Goal: Transaction & Acquisition: Purchase product/service

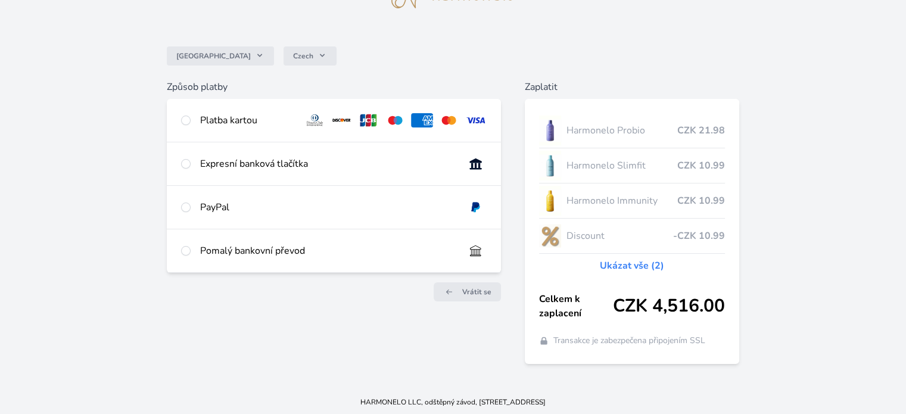
scroll to position [71, 0]
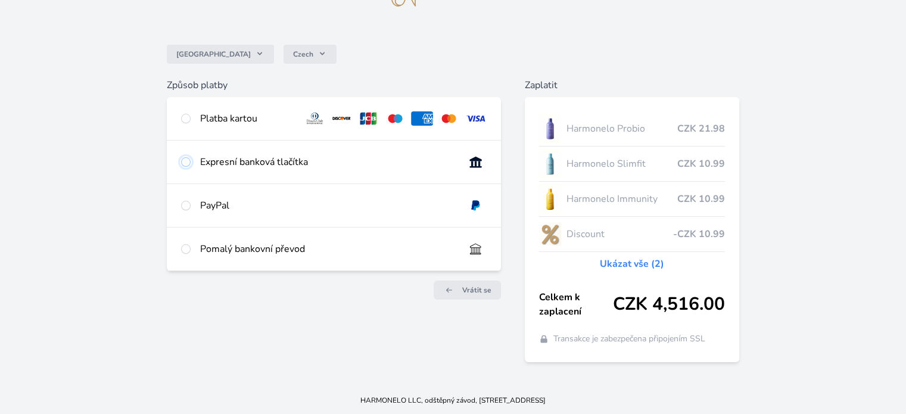
click at [187, 162] on input "radio" at bounding box center [186, 162] width 10 height 10
radio input "true"
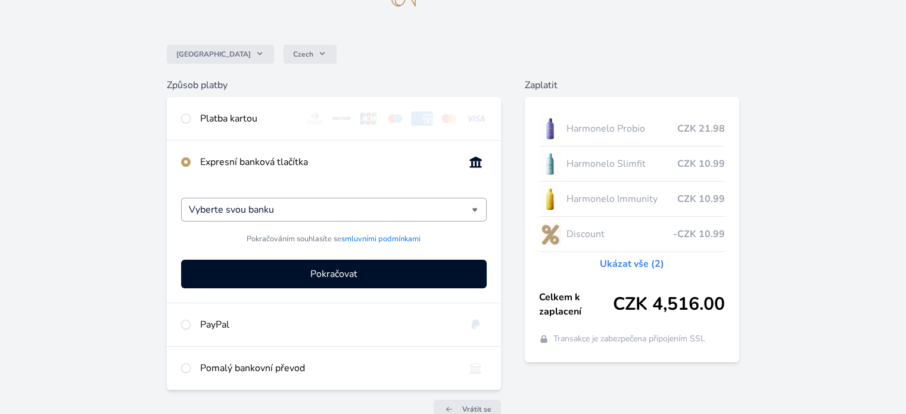
click at [477, 210] on div "Vyberte svou banku" at bounding box center [333, 210] width 305 height 24
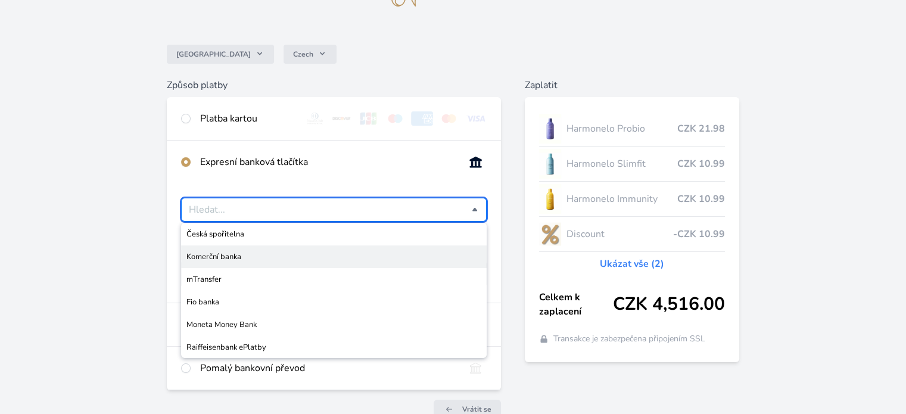
click at [409, 262] on span "Komerční banka" at bounding box center [334, 257] width 294 height 12
type input "Komerční banka"
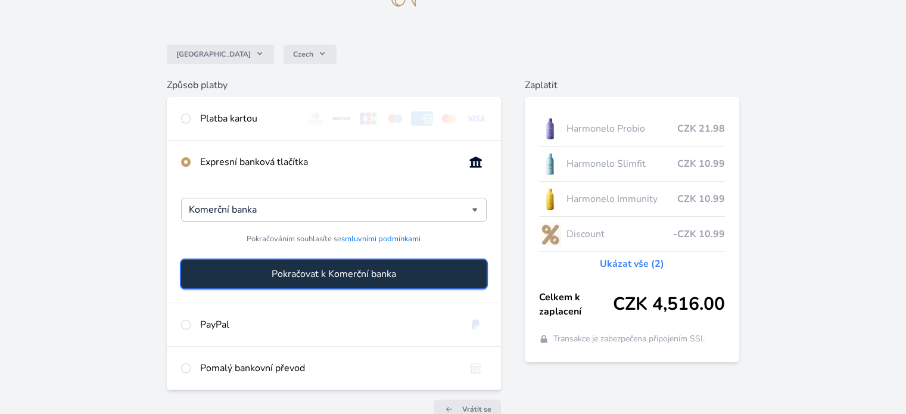
click at [402, 274] on button "Pokračovat k Komerční banka" at bounding box center [333, 274] width 305 height 29
